Goal: Communication & Community: Ask a question

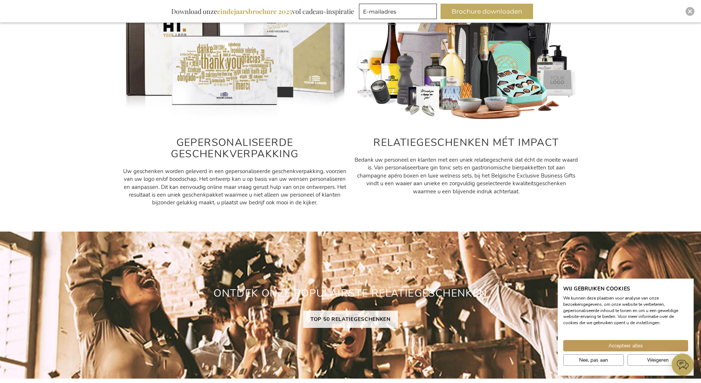
scroll to position [441, 0]
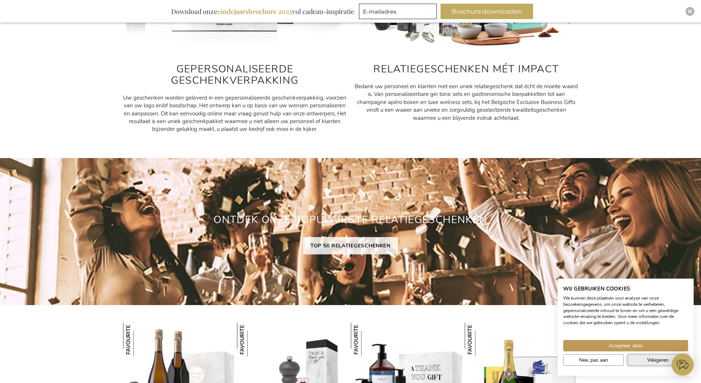
click at [639, 358] on button "Weigeren" at bounding box center [658, 359] width 61 height 11
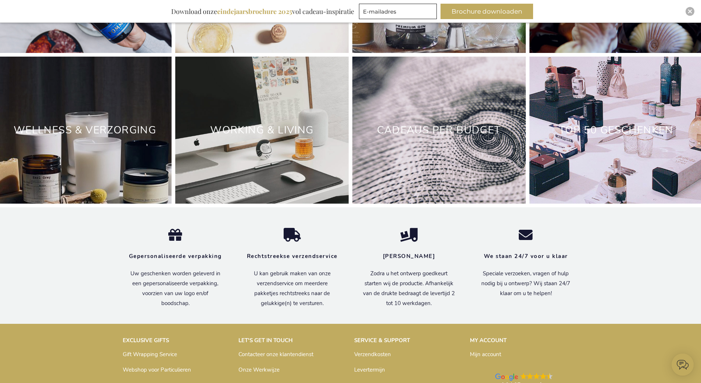
scroll to position [2433, 0]
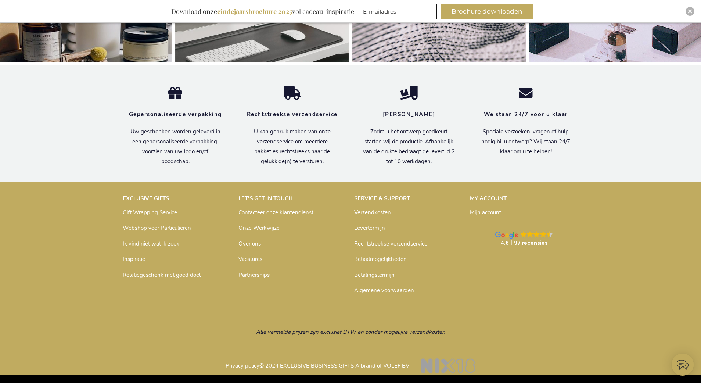
click at [258, 212] on link "Contacteer onze klantendienst" at bounding box center [276, 212] width 75 height 7
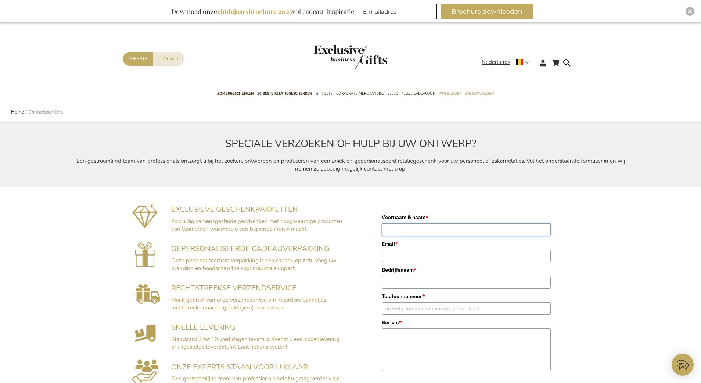
click at [433, 230] on input "Voornaam & naam *" at bounding box center [466, 230] width 169 height 12
type input "[PERSON_NAME]"
click at [426, 256] on input "Email *" at bounding box center [466, 256] width 169 height 12
type input "[EMAIL_ADDRESS][DOMAIN_NAME]"
click at [432, 281] on input "Bedrijfsnaam *" at bounding box center [466, 282] width 169 height 12
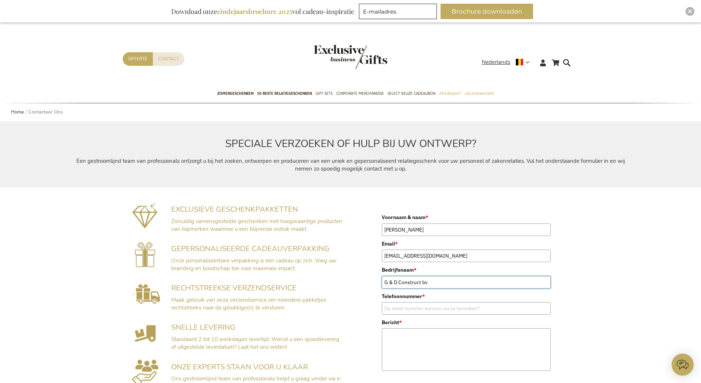
type input "G & D Construct bv"
click at [433, 309] on input "Telefoonnummer *" at bounding box center [466, 308] width 169 height 12
type input "[PHONE_NUMBER]"
click at [412, 335] on textarea "Bericht *" at bounding box center [466, 349] width 169 height 43
click at [533, 348] on textarea "Beste, In april heeft onze medewerker [PERSON_NAME] een aantal dozen "[PERSON_N…" at bounding box center [466, 349] width 169 height 43
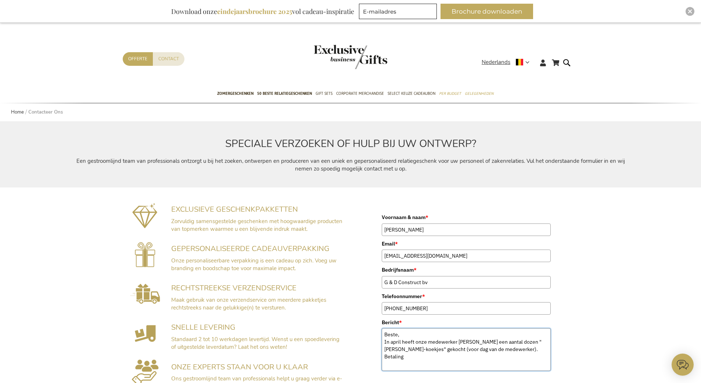
click at [446, 358] on textarea "Beste, In april heeft onze medewerker [PERSON_NAME] een aantal dozen "[PERSON_N…" at bounding box center [466, 349] width 169 height 43
click at [526, 357] on textarea "Beste, In april heeft onze medewerker [PERSON_NAME] een aantal dozen "[PERSON_N…" at bounding box center [466, 349] width 169 height 43
paste textarea "[FINANCIAL_ID] | Exclusive Business gifts Bestelnummer 6000005510"
click at [523, 353] on textarea "Beste, In april heeft onze medewerker [PERSON_NAME] een aantal dozen "[PERSON_N…" at bounding box center [466, 349] width 169 height 43
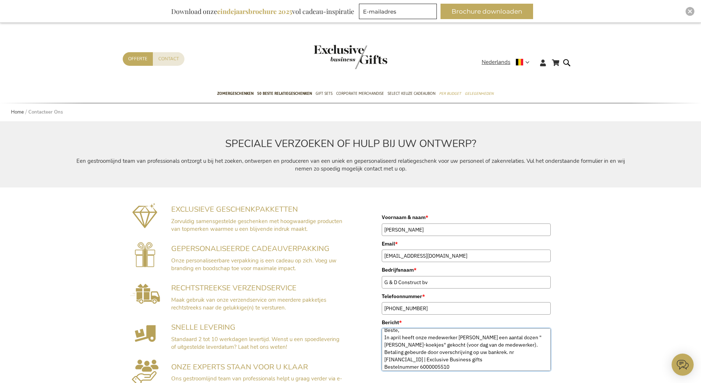
click at [510, 360] on textarea "Beste, In april heeft onze medewerker [PERSON_NAME] een aantal dozen "[PERSON_N…" at bounding box center [466, 349] width 169 height 43
click at [485, 369] on textarea "Beste, In april heeft onze medewerker [PERSON_NAME] een aantal dozen "[PERSON_N…" at bounding box center [466, 349] width 169 height 43
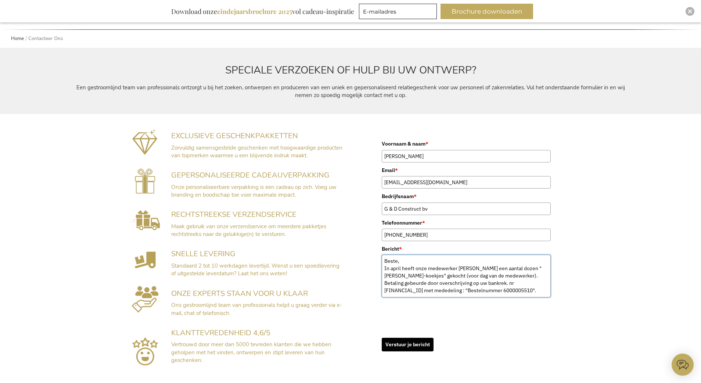
scroll to position [147, 0]
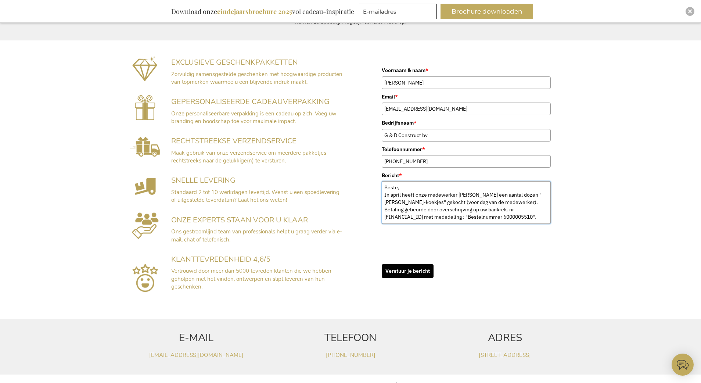
click at [510, 220] on textarea "Beste, In april heeft onze medewerker [PERSON_NAME] een aantal dozen "[PERSON_N…" at bounding box center [466, 202] width 169 height 43
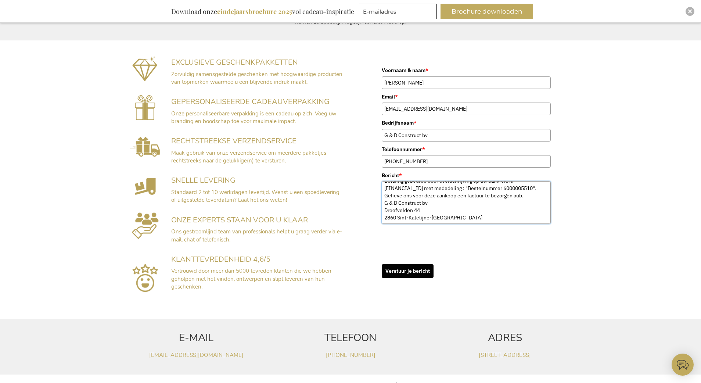
scroll to position [41, 0]
click at [483, 188] on textarea "Beste, In april heeft onze medewerker [PERSON_NAME] een aantal dozen "[PERSON_N…" at bounding box center [466, 202] width 169 height 43
click at [482, 188] on textarea "Beste, In april heeft onze medewerker [PERSON_NAME] een aantal dozen "[PERSON_N…" at bounding box center [466, 202] width 169 height 43
click at [422, 203] on textarea "Beste, In april heeft onze medewerker [PERSON_NAME] een aantal dozen "[PERSON_N…" at bounding box center [466, 202] width 169 height 43
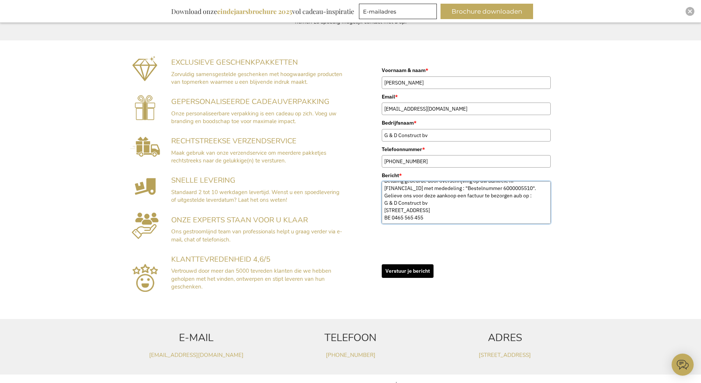
click at [435, 218] on textarea "Beste, In april heeft onze medewerker [PERSON_NAME] een aantal dozen "[PERSON_N…" at bounding box center [466, 202] width 169 height 43
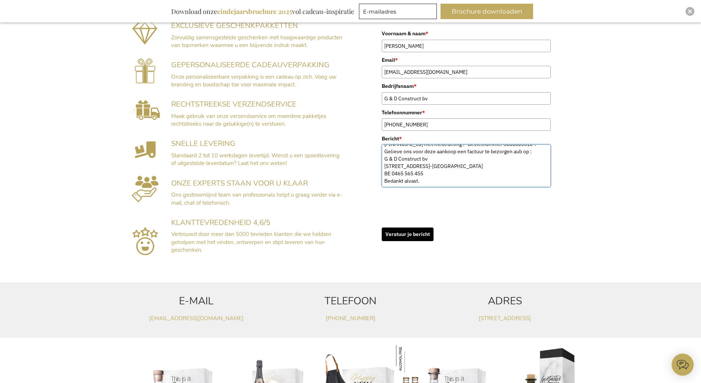
click at [435, 176] on textarea "Beste, In april heeft onze medewerker [PERSON_NAME] een aantal dozen "[PERSON_N…" at bounding box center [466, 165] width 169 height 43
click at [435, 181] on textarea "Beste, In april heeft onze medewerker [PERSON_NAME] een aantal dozen "[PERSON_N…" at bounding box center [466, 165] width 169 height 43
click at [386, 182] on textarea "Beste, In april heeft onze medewerker [PERSON_NAME] een aantal dozen "[PERSON_N…" at bounding box center [466, 165] width 169 height 43
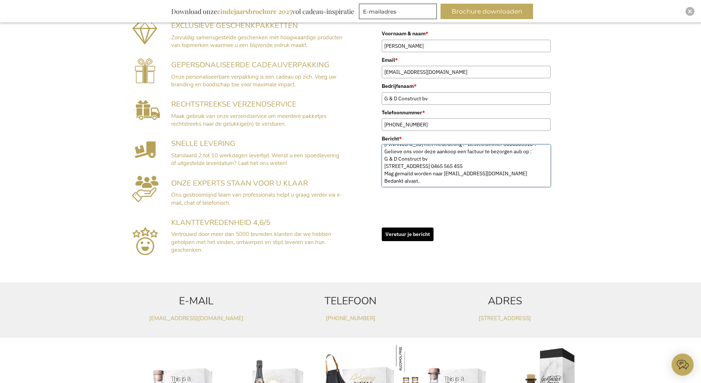
click at [445, 175] on textarea "Beste, In april heeft onze medewerker [PERSON_NAME] een aantal dozen "[PERSON_N…" at bounding box center [466, 165] width 169 height 43
click at [511, 177] on textarea "Beste, In april heeft onze medewerker [PERSON_NAME] een aantal dozen "[PERSON_N…" at bounding box center [466, 165] width 169 height 43
type textarea "Beste, In april heeft onze medewerker [PERSON_NAME] een aantal dozen "[PERSON_N…"
click at [401, 233] on button "Verstuur je bericht" at bounding box center [408, 235] width 52 height 14
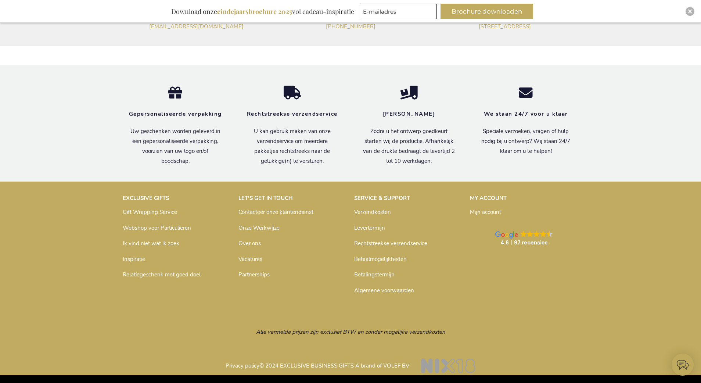
scroll to position [70, 0]
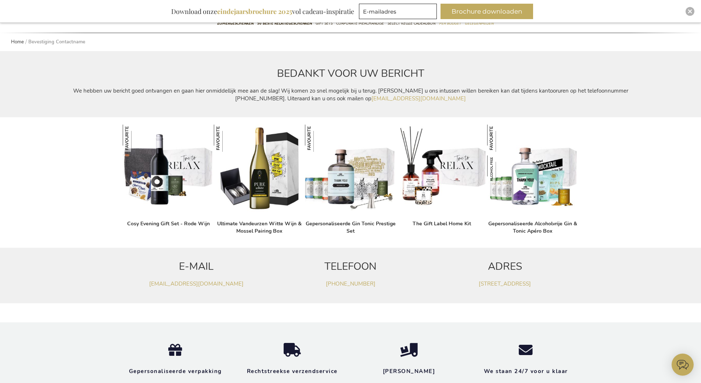
click at [533, 123] on div "Cosy Evening Gift Set - Rode Wijn Ultimate Vandeurzen Witte Wijn & Mossel Pairi…" at bounding box center [350, 180] width 463 height 119
